Goal: Task Accomplishment & Management: Manage account settings

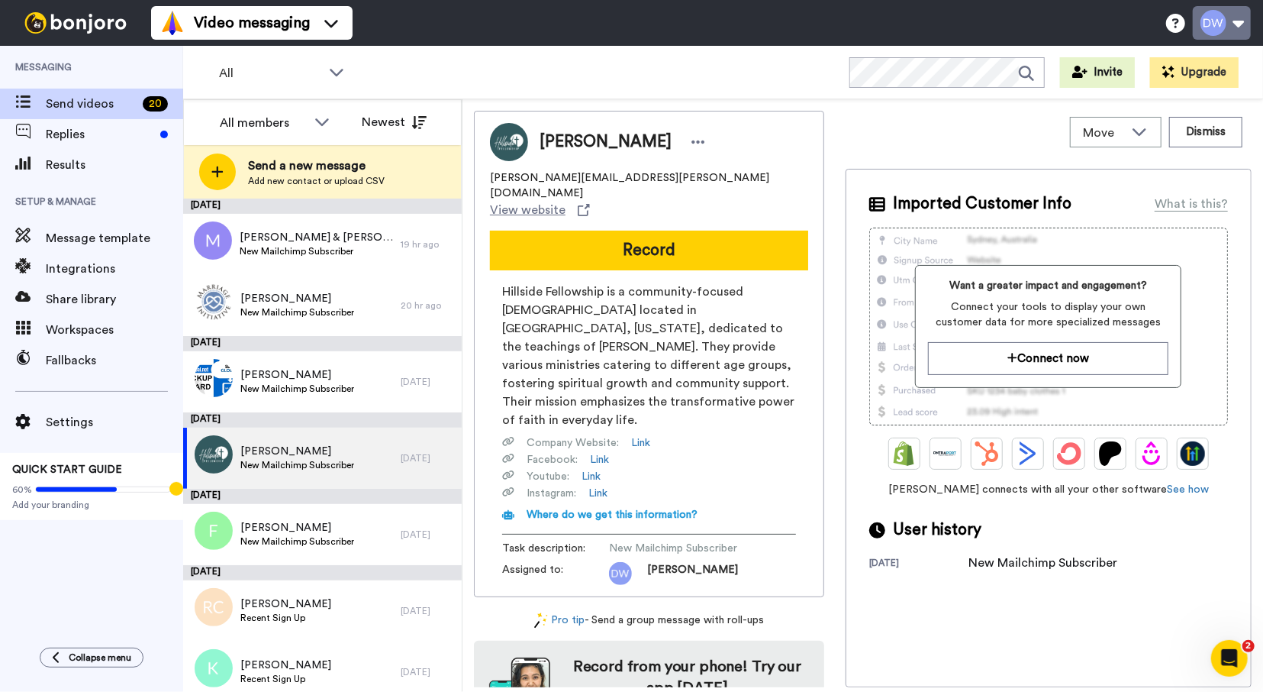
click at [1231, 28] on button at bounding box center [1222, 23] width 58 height 34
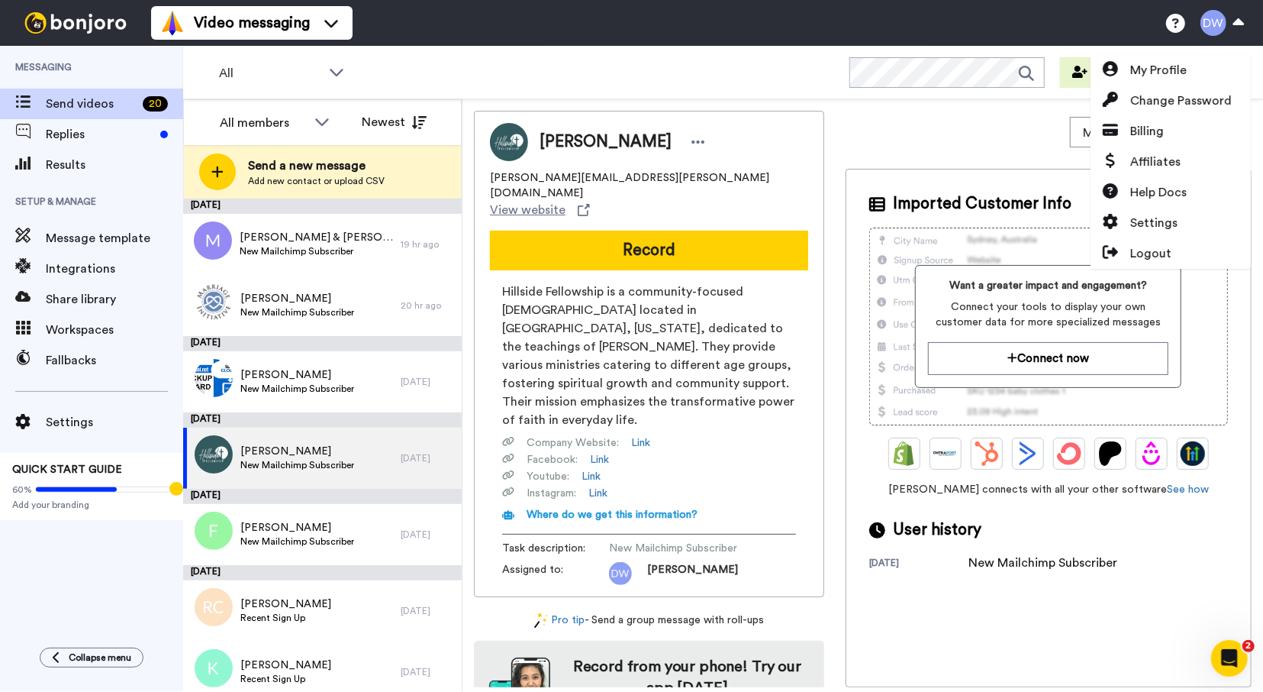
click at [1185, 53] on div "All WORKSPACES View all All Default Task List + Add a new workspace Invite Upgr…" at bounding box center [723, 72] width 1080 height 53
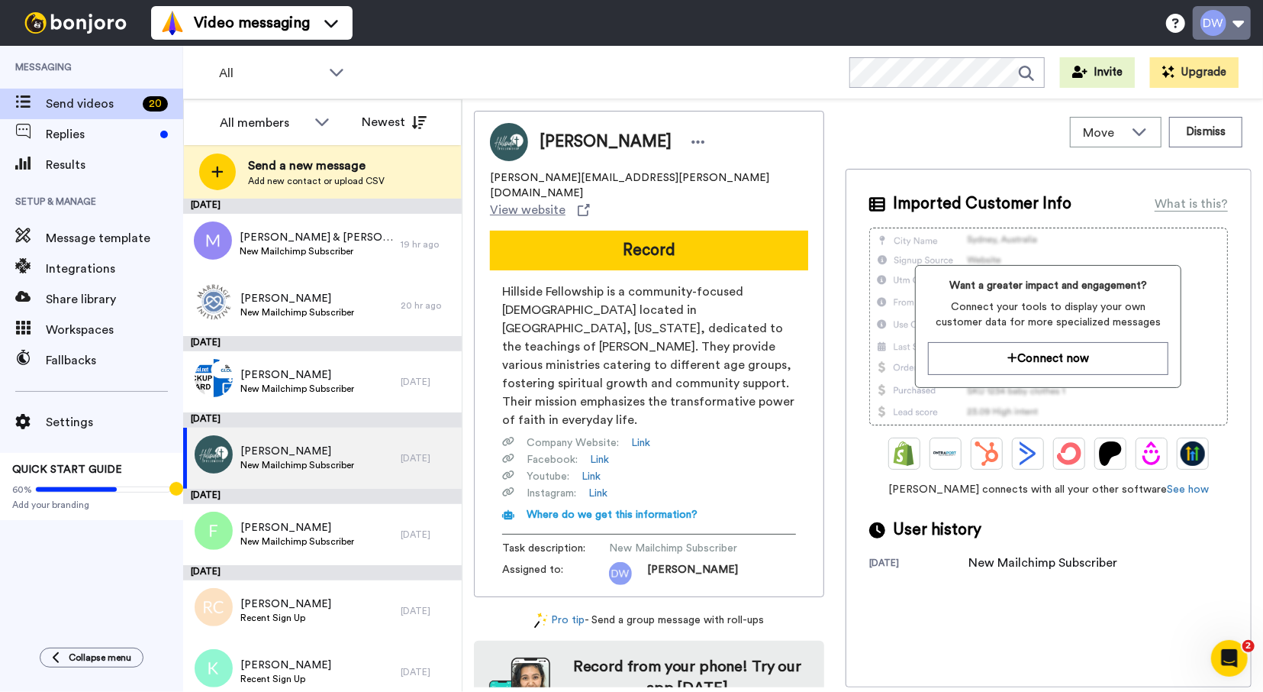
click at [1233, 21] on button at bounding box center [1222, 23] width 58 height 34
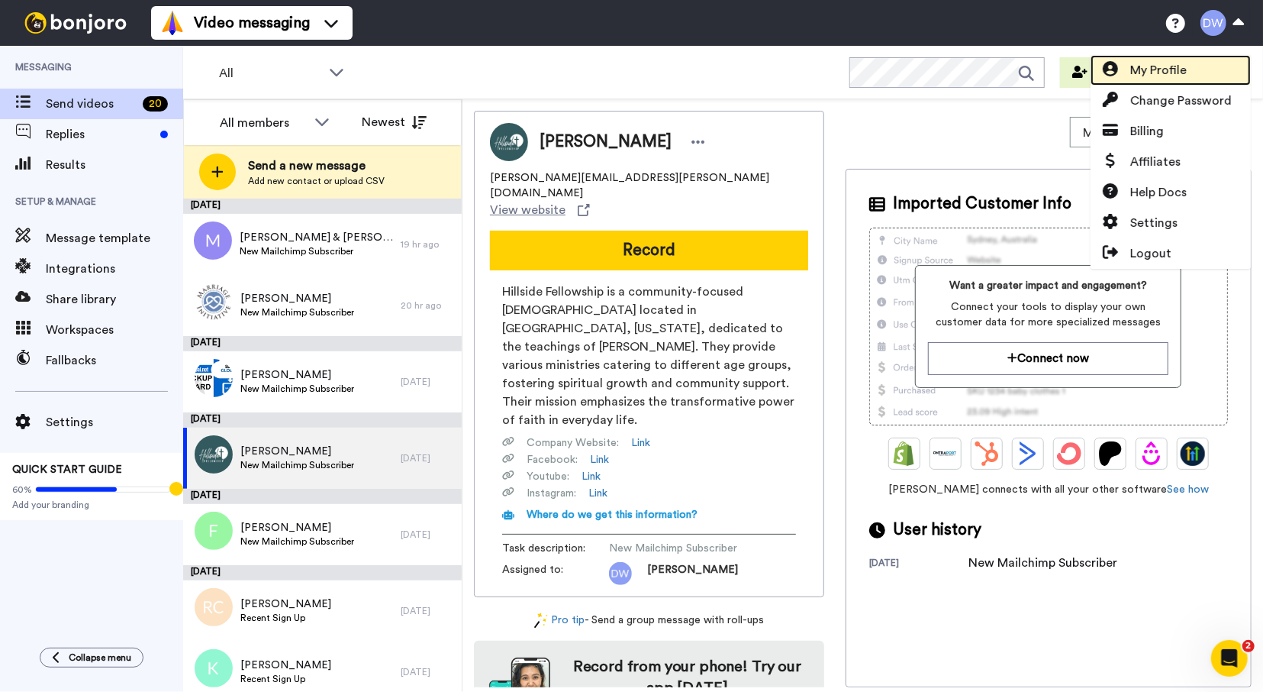
click at [1187, 67] on span "My Profile" at bounding box center [1158, 70] width 56 height 18
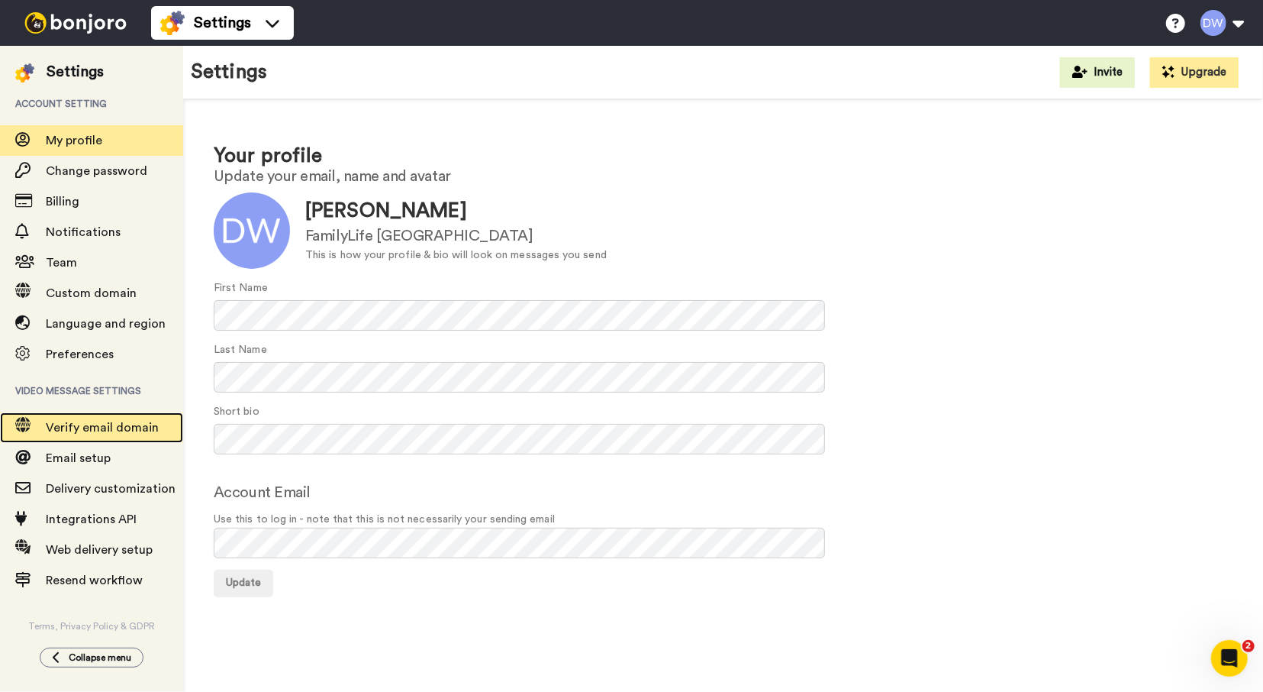
click at [111, 439] on div "Verify email domain" at bounding box center [91, 427] width 183 height 31
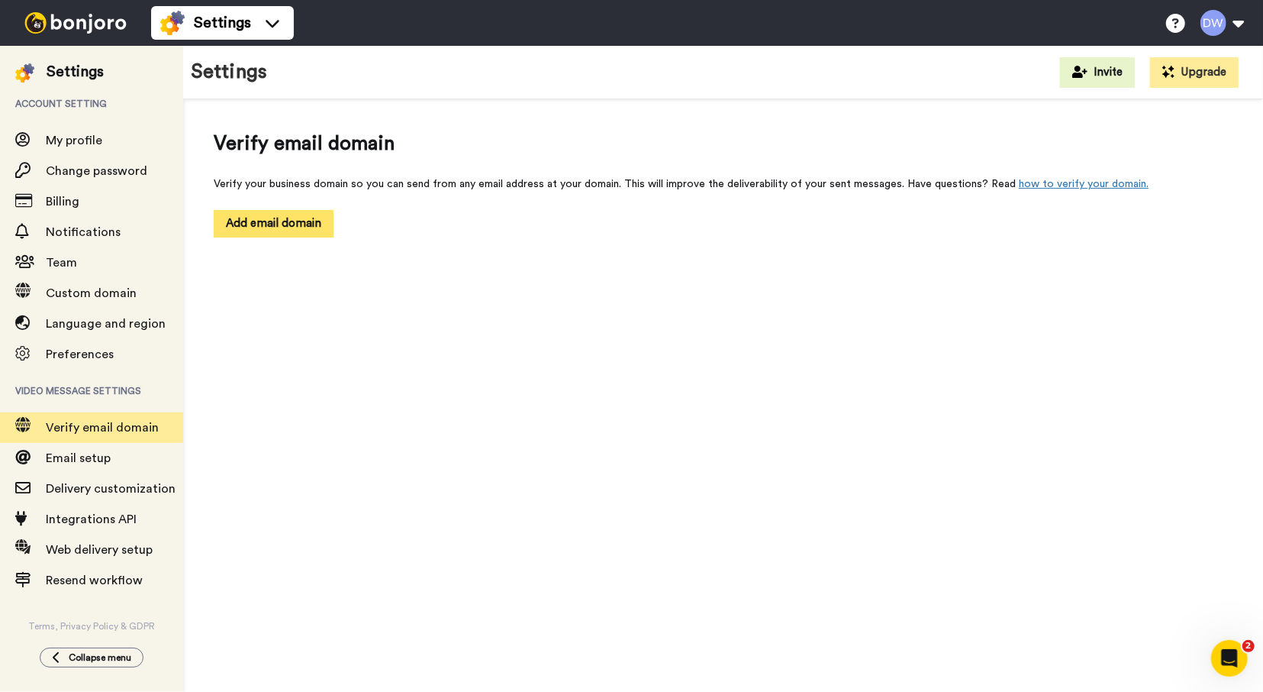
click at [299, 221] on button "Add email domain" at bounding box center [274, 223] width 120 height 27
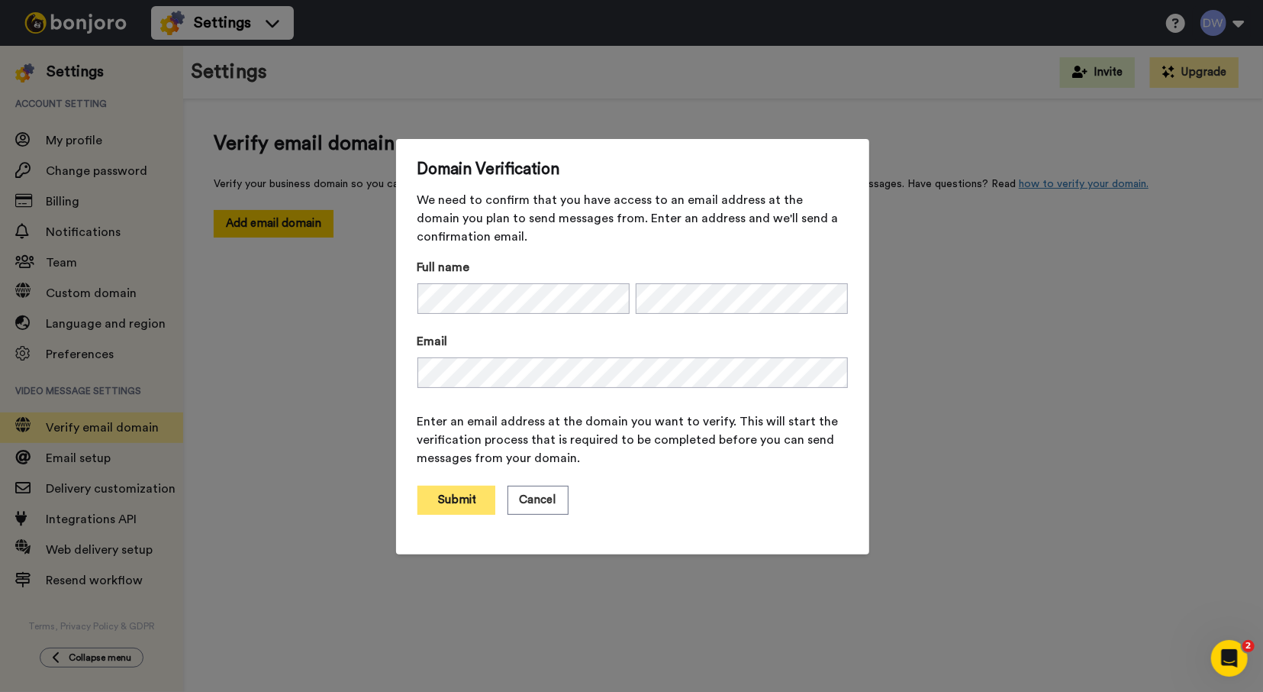
click at [461, 498] on button "Submit" at bounding box center [457, 499] width 78 height 29
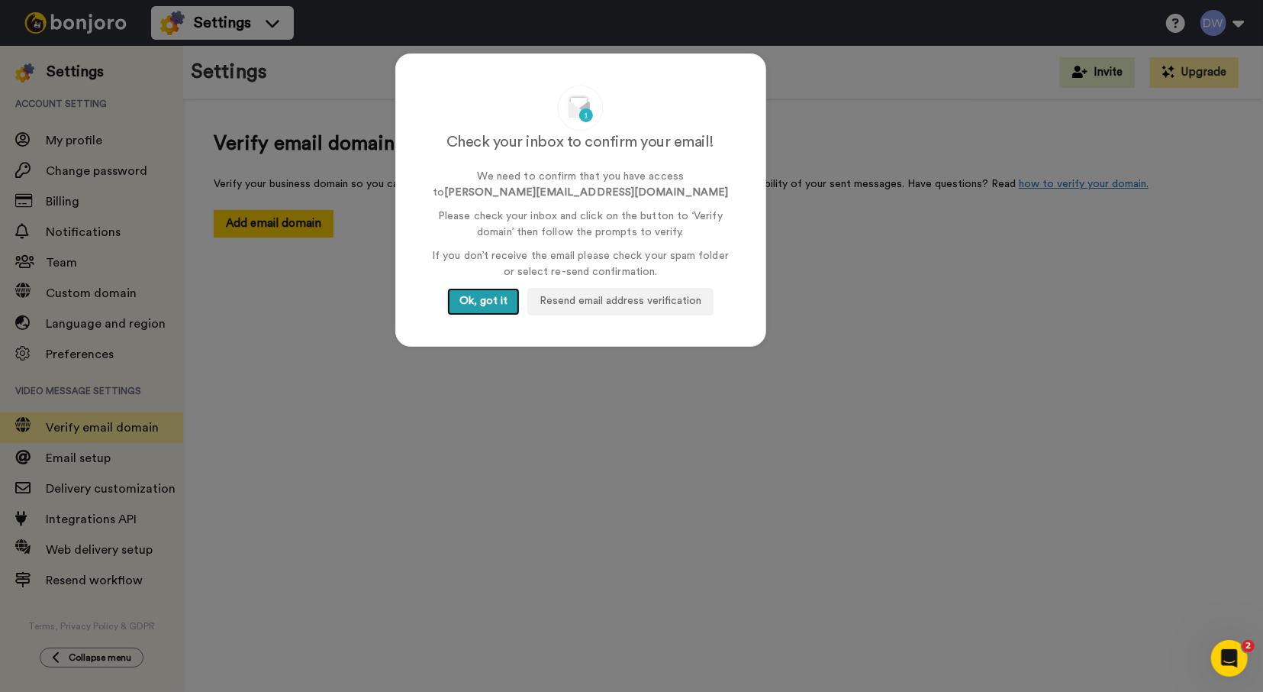
click at [463, 302] on button "Ok, got it" at bounding box center [483, 301] width 73 height 27
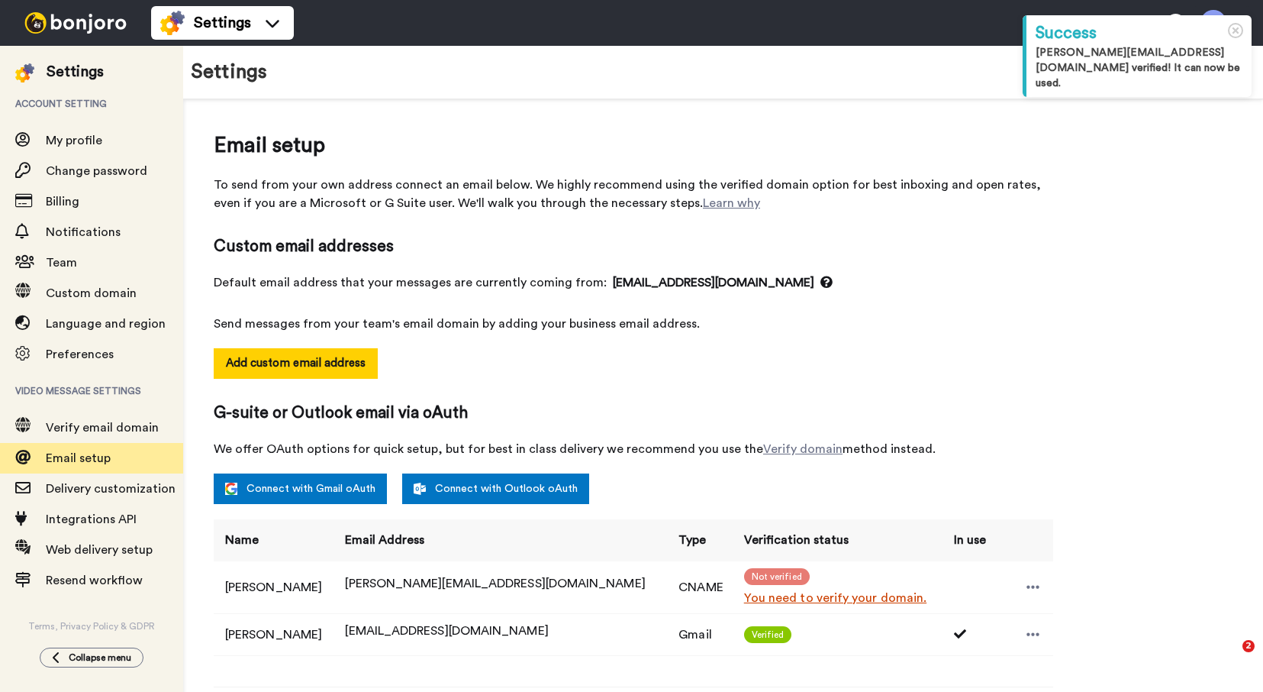
select select "163832"
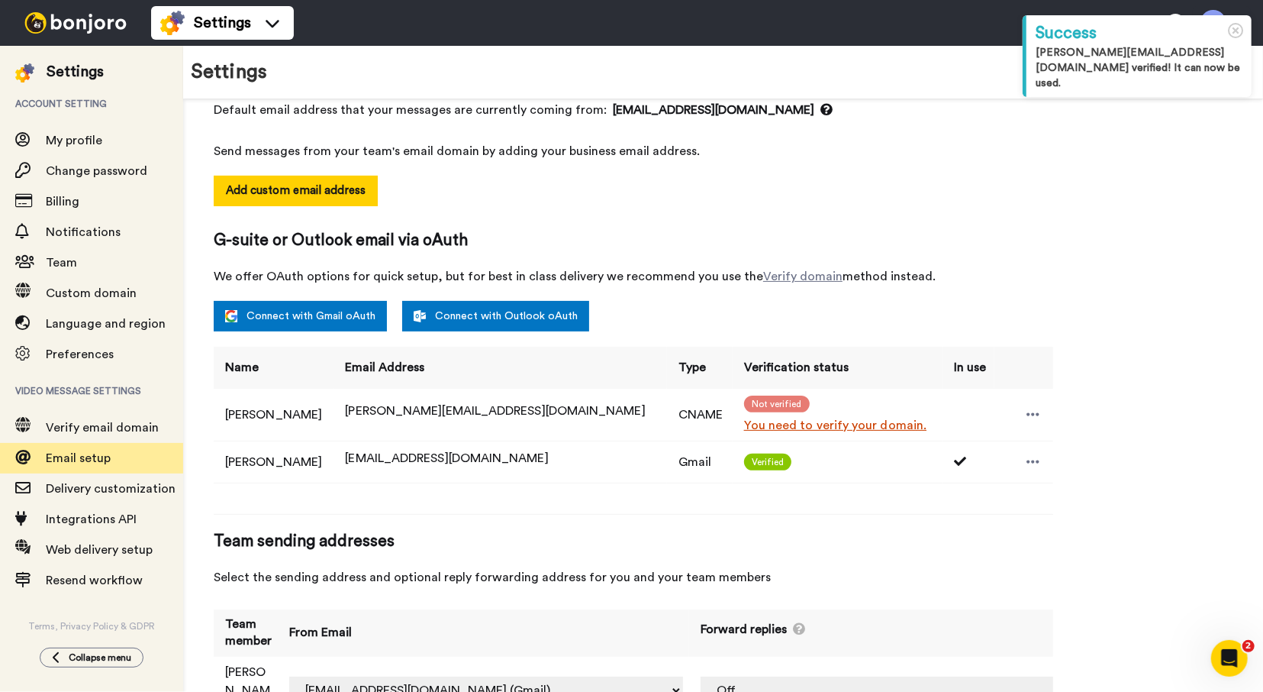
scroll to position [210, 0]
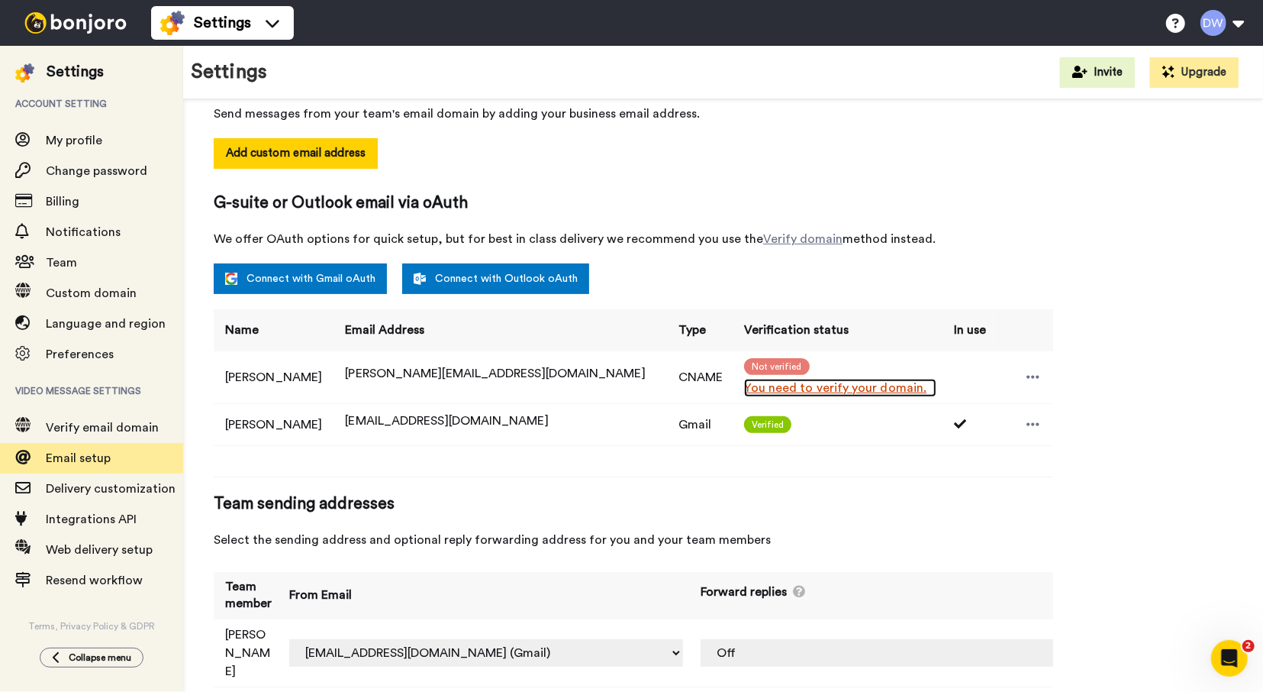
click at [744, 384] on link "You need to verify your domain." at bounding box center [840, 388] width 192 height 18
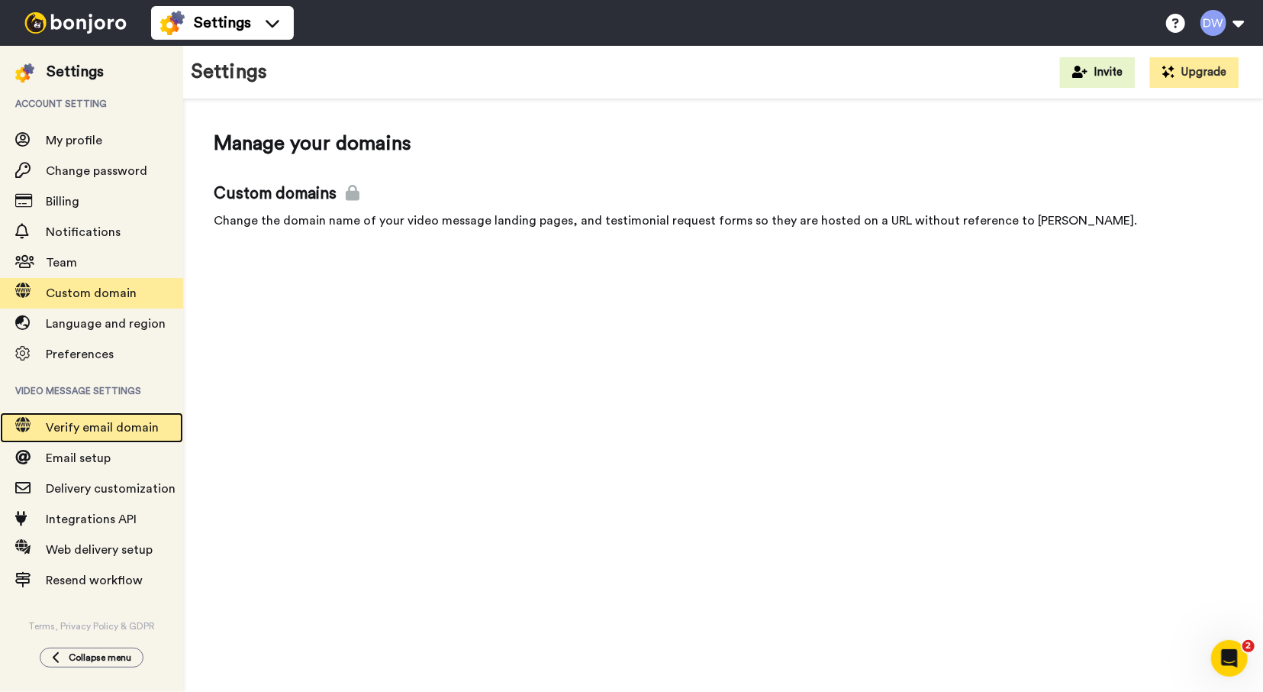
click at [91, 440] on div "Verify email domain" at bounding box center [91, 427] width 183 height 31
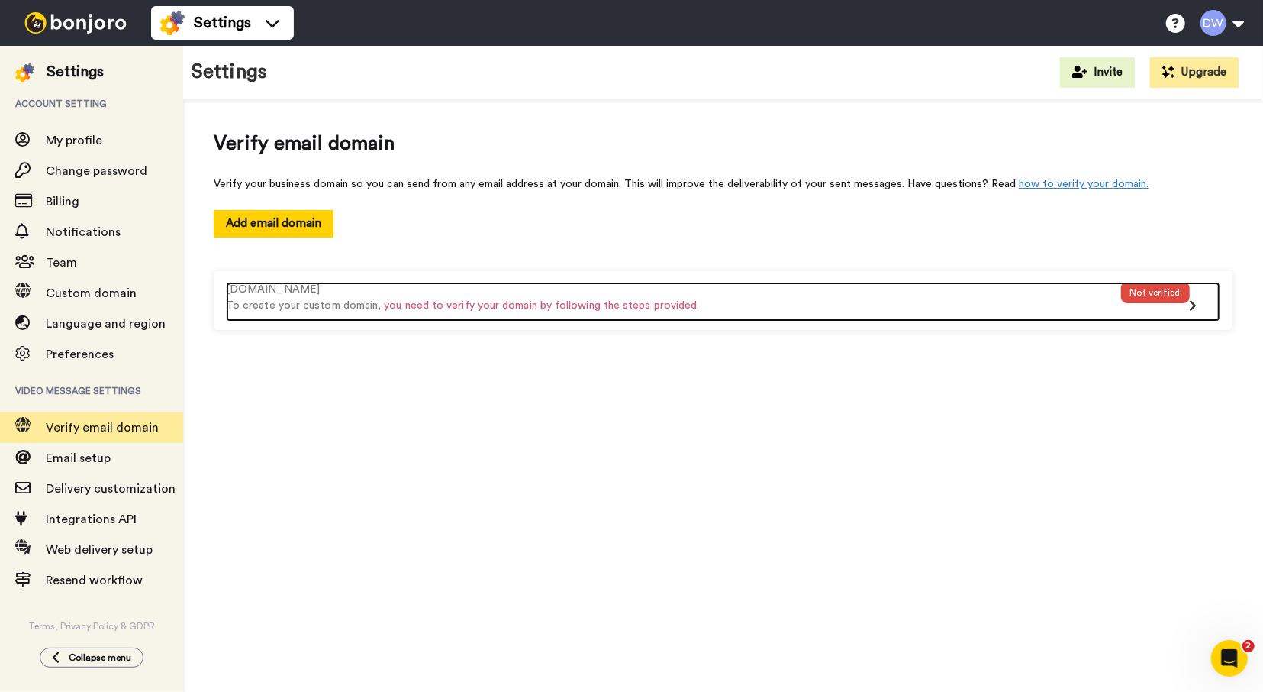
click at [1175, 291] on div "Not verified" at bounding box center [1155, 292] width 69 height 21
